Goal: Task Accomplishment & Management: Complete application form

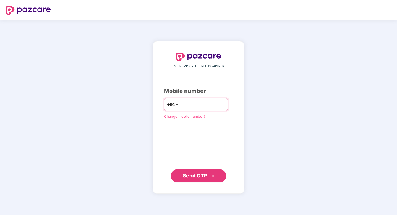
type input "**********"
click at [194, 174] on span "Send OTP" at bounding box center [195, 176] width 25 height 6
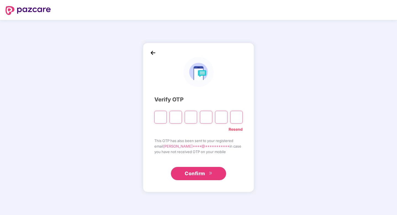
type input "*"
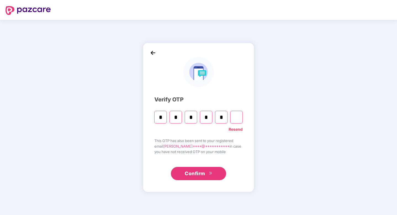
type input "*"
